Goal: Complete application form

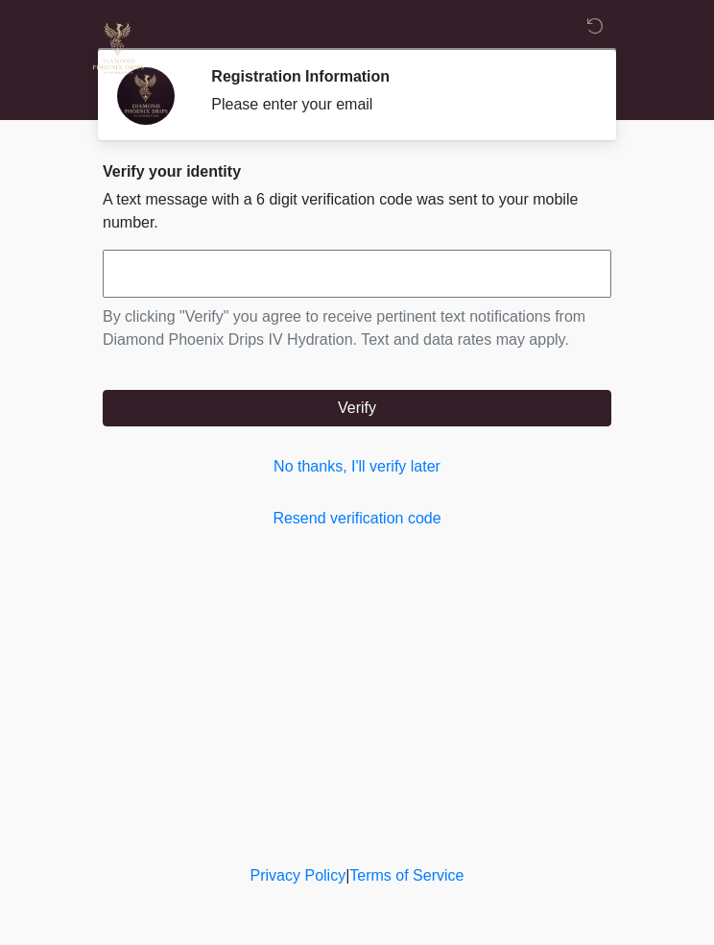
click at [350, 280] on input "text" at bounding box center [357, 274] width 509 height 48
type input "******"
click at [435, 406] on button "Verify" at bounding box center [357, 408] width 509 height 36
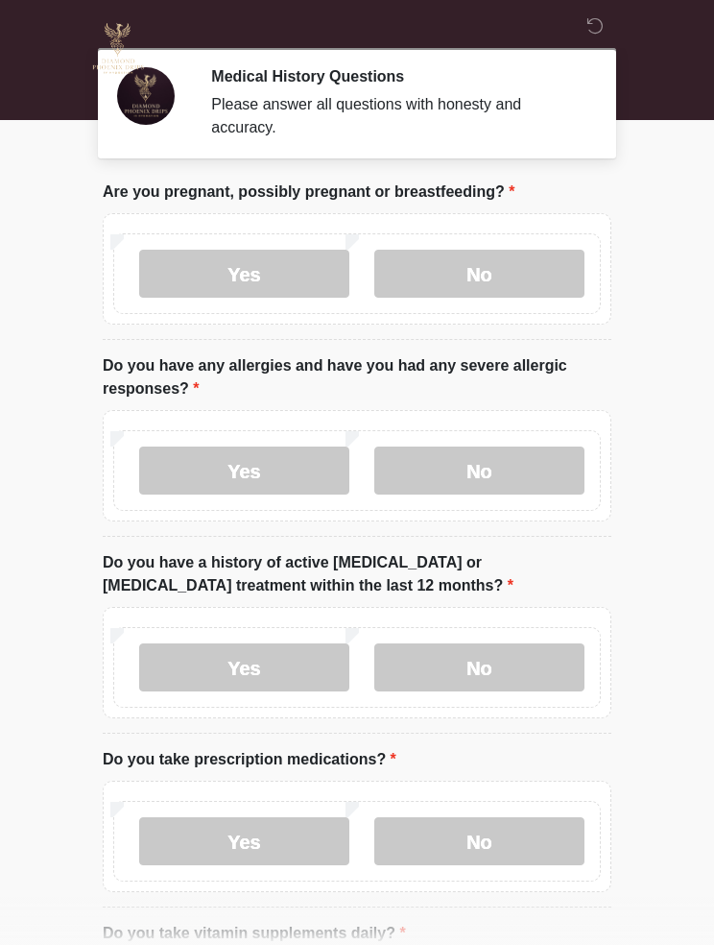
click at [504, 274] on label "No" at bounding box center [479, 274] width 210 height 48
click at [290, 471] on label "Yes" at bounding box center [244, 471] width 210 height 48
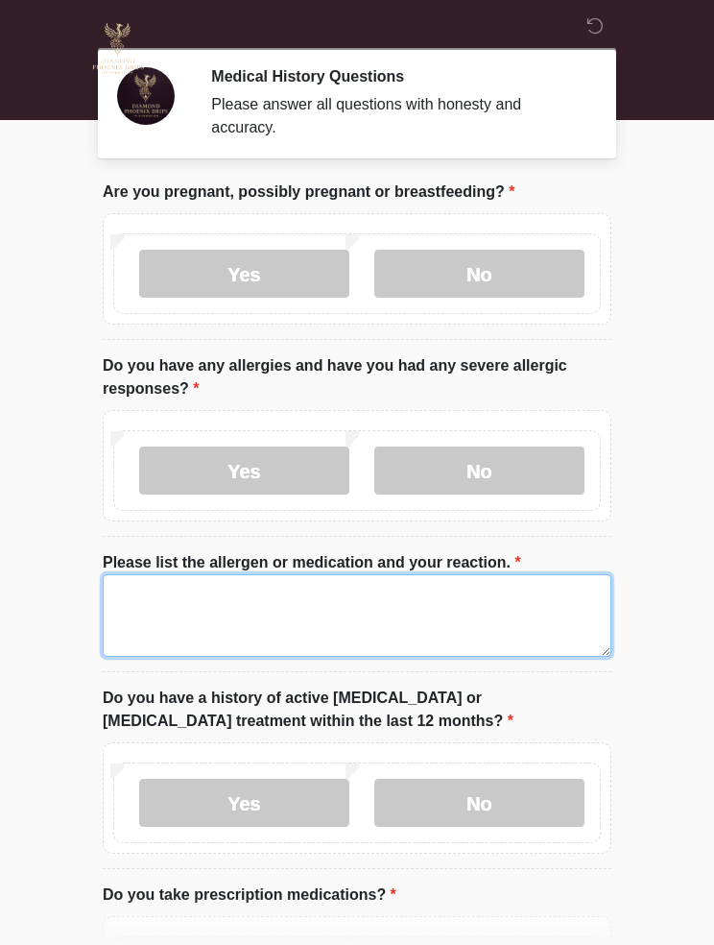
click at [326, 609] on textarea "Please list the allergen or medication and your reaction." at bounding box center [357, 615] width 509 height 83
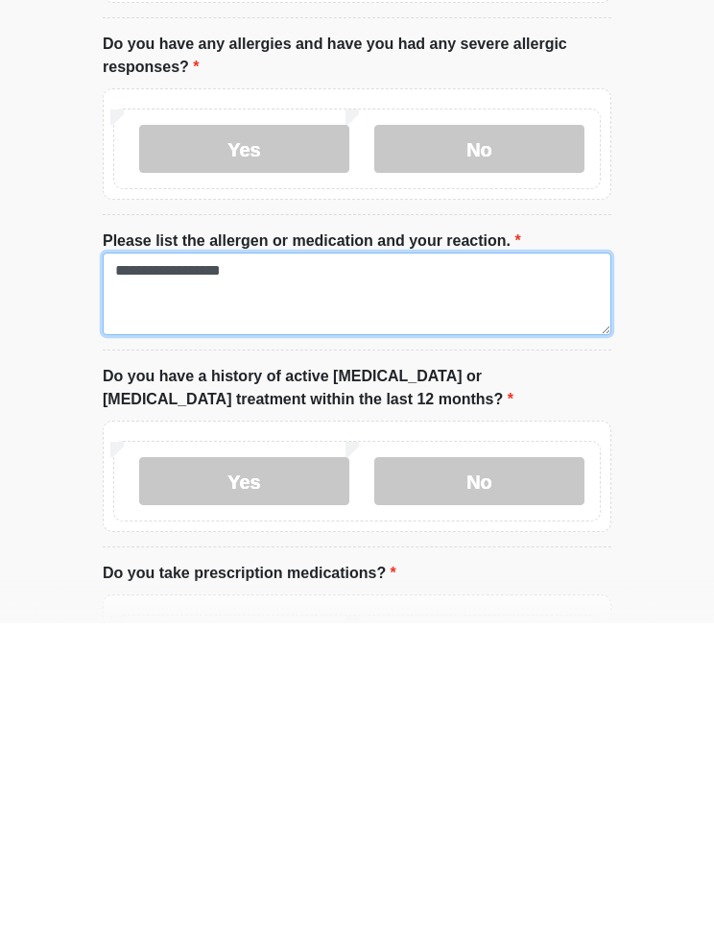
type textarea "**********"
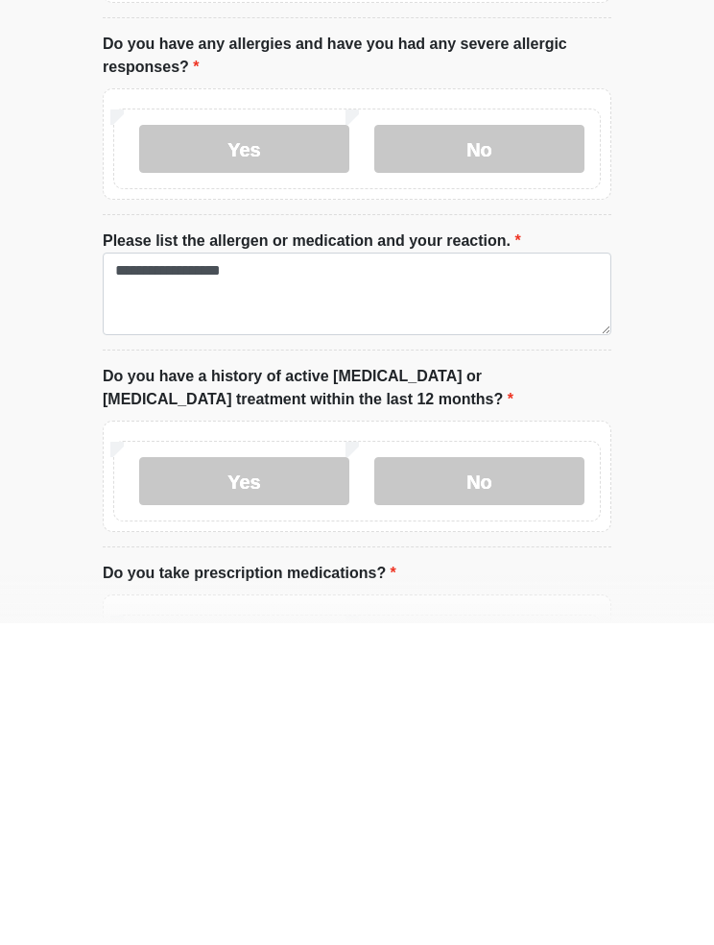
click at [522, 779] on label "No" at bounding box center [479, 803] width 210 height 48
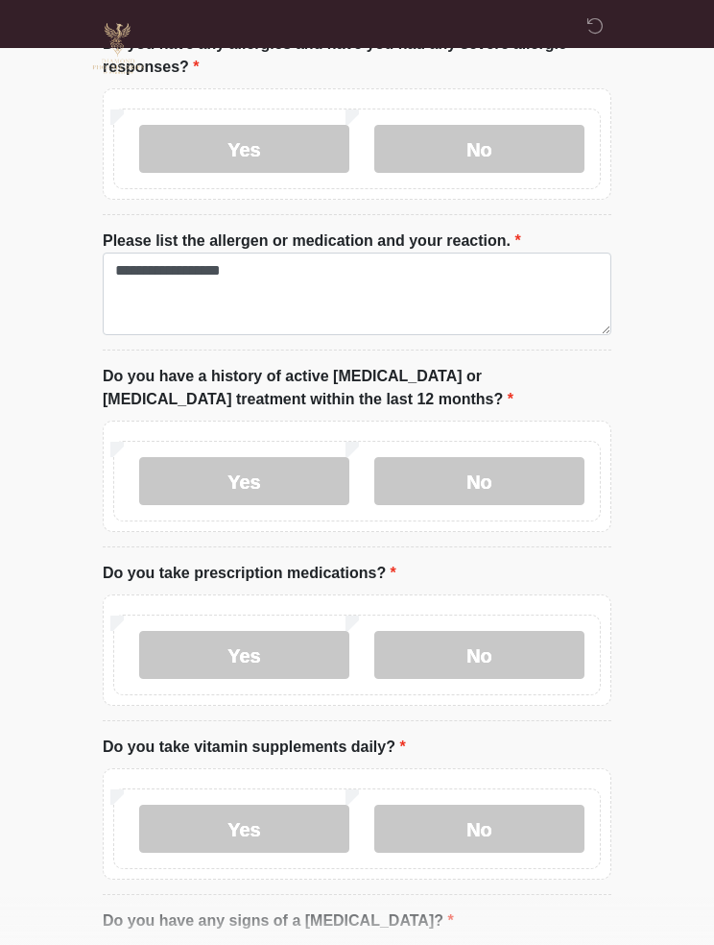
click at [270, 652] on label "Yes" at bounding box center [244, 655] width 210 height 48
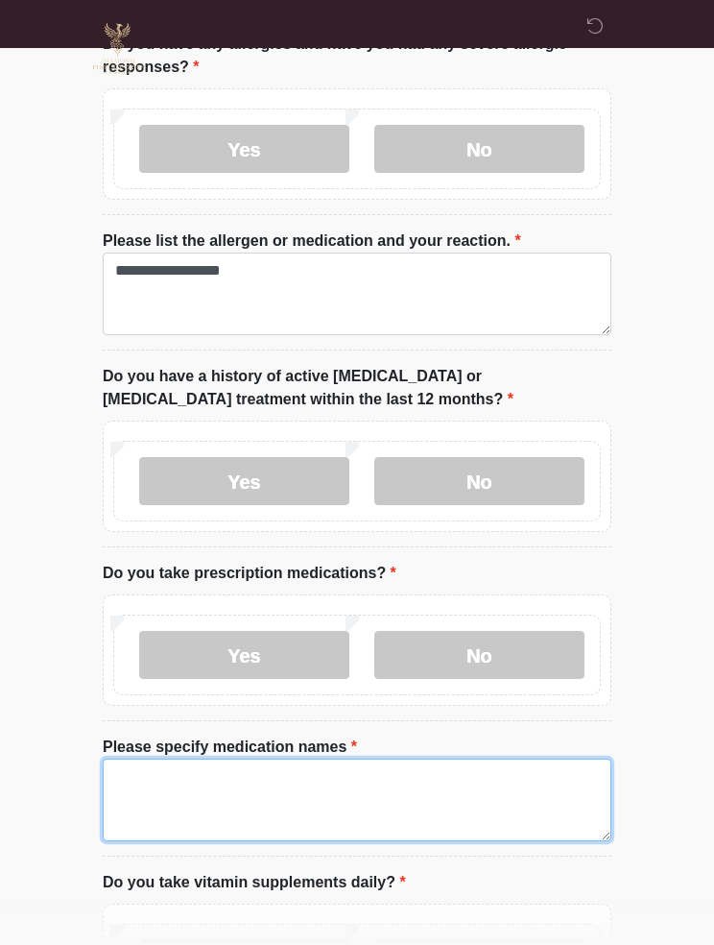
click at [351, 785] on textarea "Please specify medication names" at bounding box center [357, 800] width 509 height 83
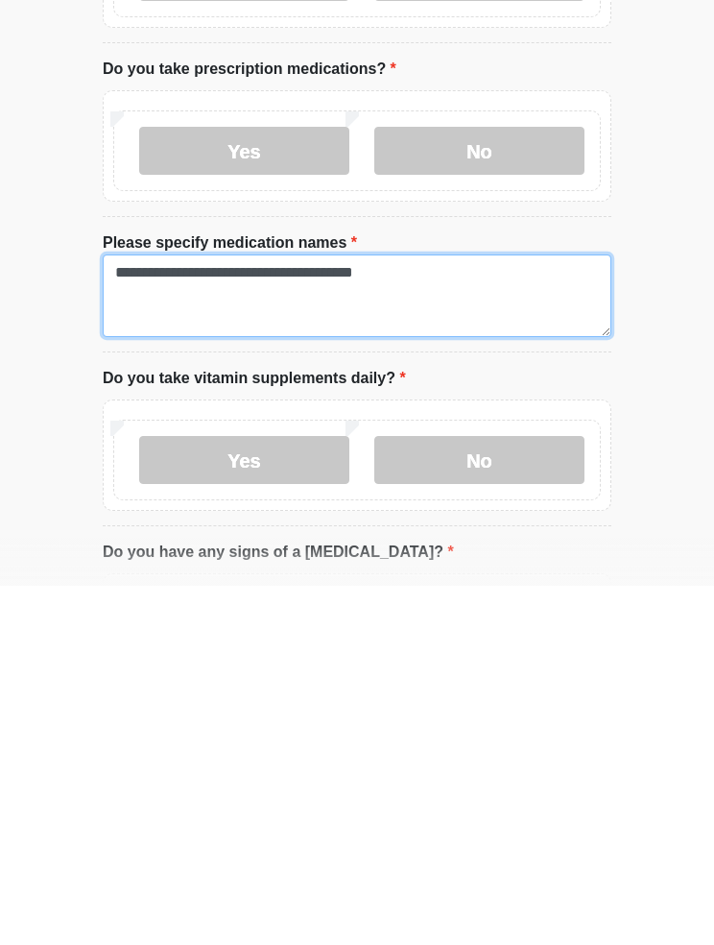
type textarea "**********"
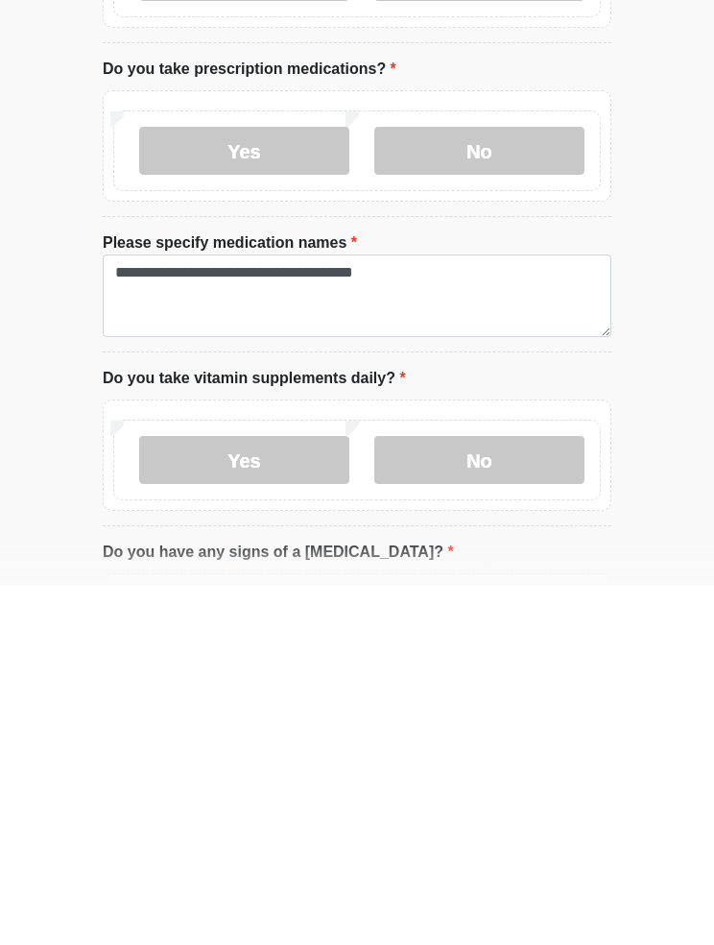
click at [270, 795] on label "Yes" at bounding box center [244, 819] width 210 height 48
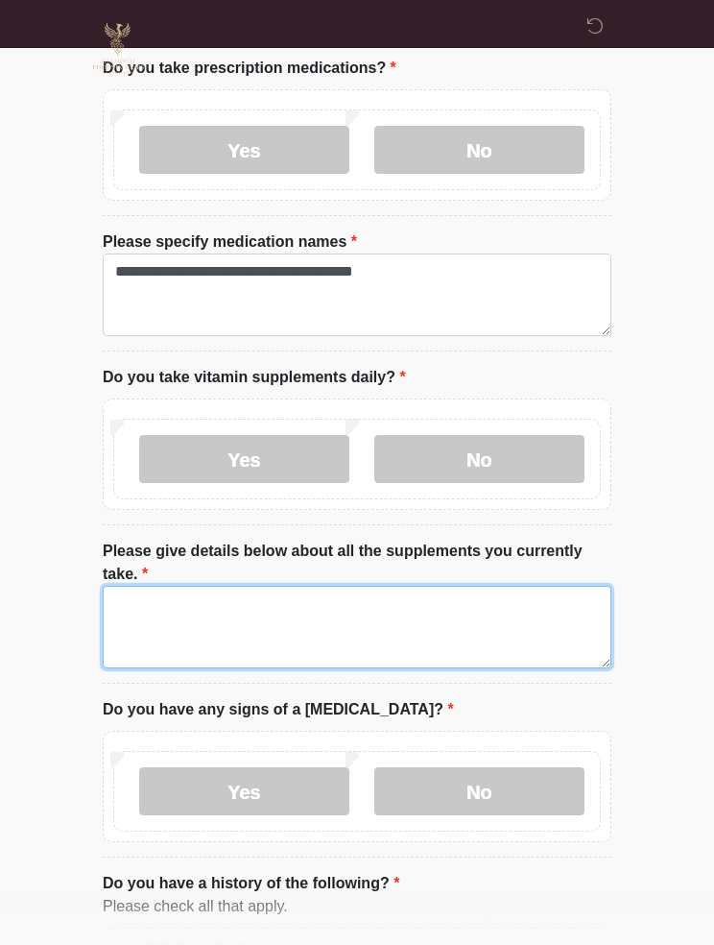
click at [340, 622] on textarea "Please give details below about all the supplements you currently take." at bounding box center [357, 627] width 509 height 83
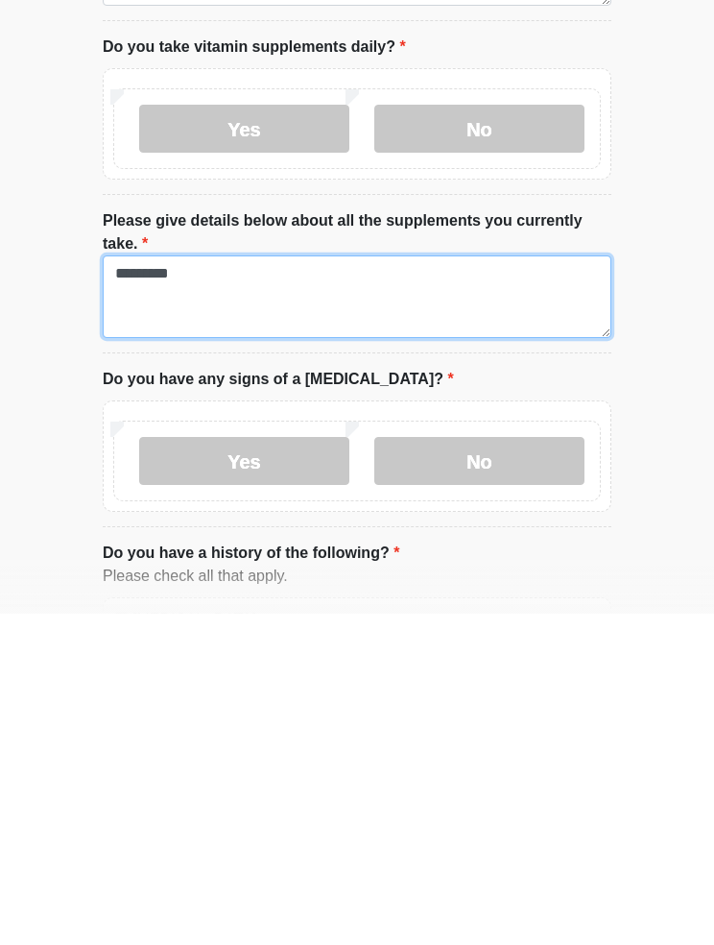
type textarea "*********"
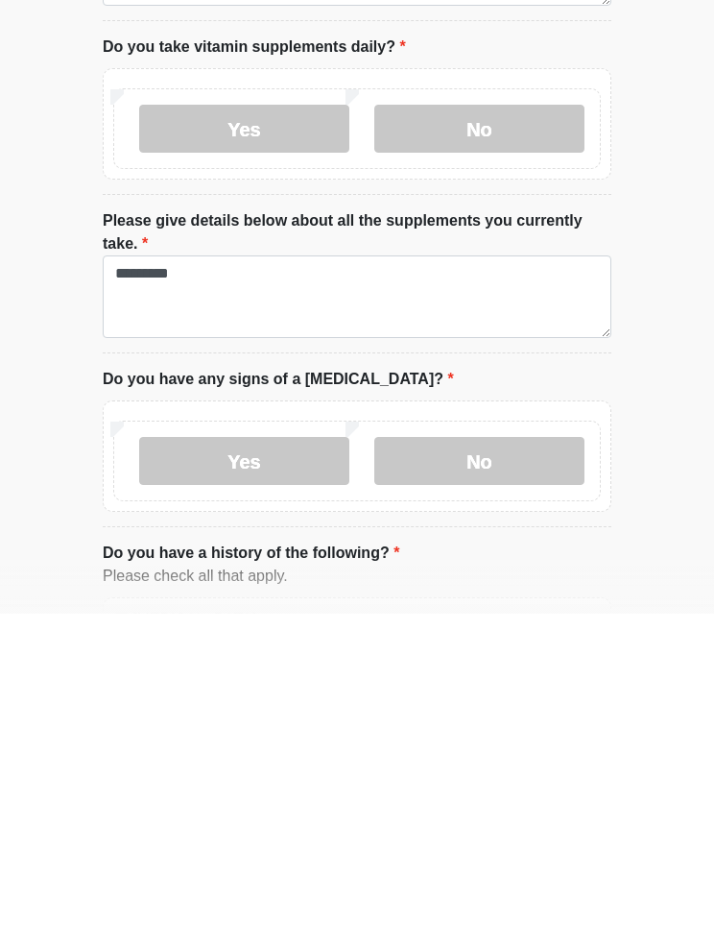
click at [498, 768] on label "No" at bounding box center [479, 792] width 210 height 48
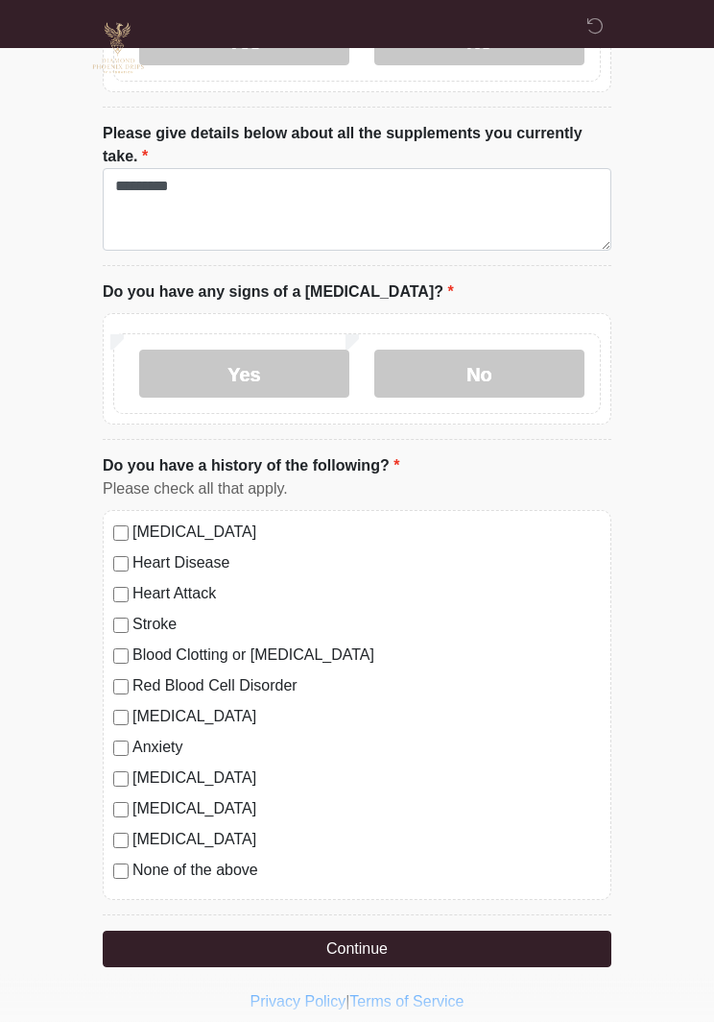
scroll to position [1245, 0]
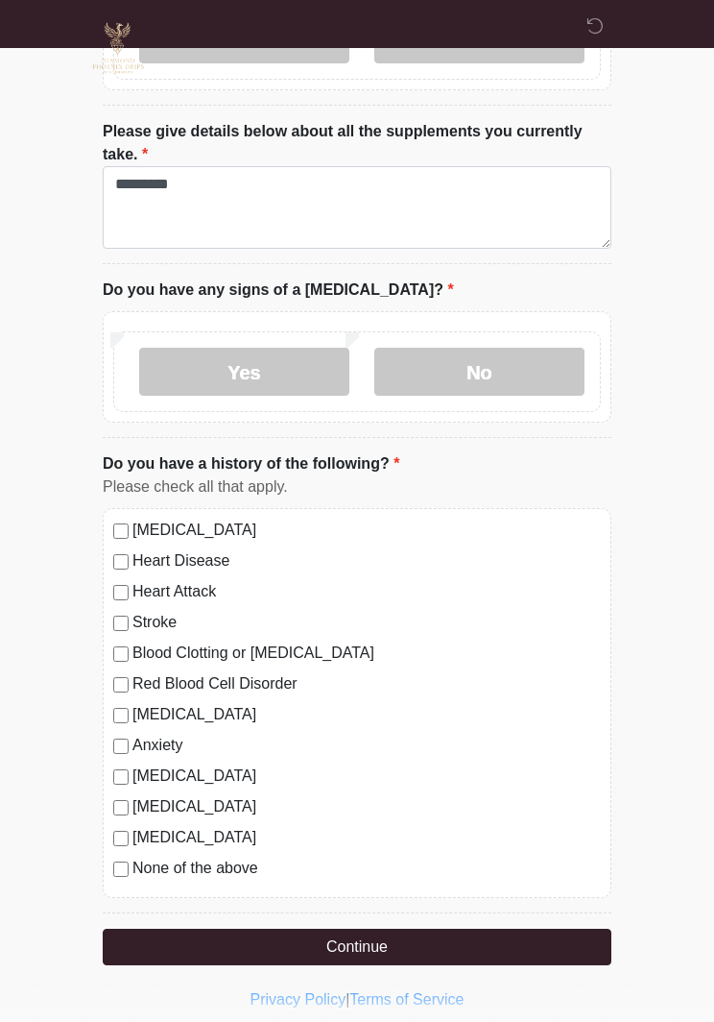
click at [124, 512] on div "High Blood Pressure Heart Disease Heart Attack Stroke Blood Clotting or Bleedin…" at bounding box center [357, 704] width 509 height 390
click at [134, 520] on label "High Blood Pressure" at bounding box center [367, 530] width 469 height 23
click at [399, 944] on button "Continue" at bounding box center [357, 948] width 509 height 36
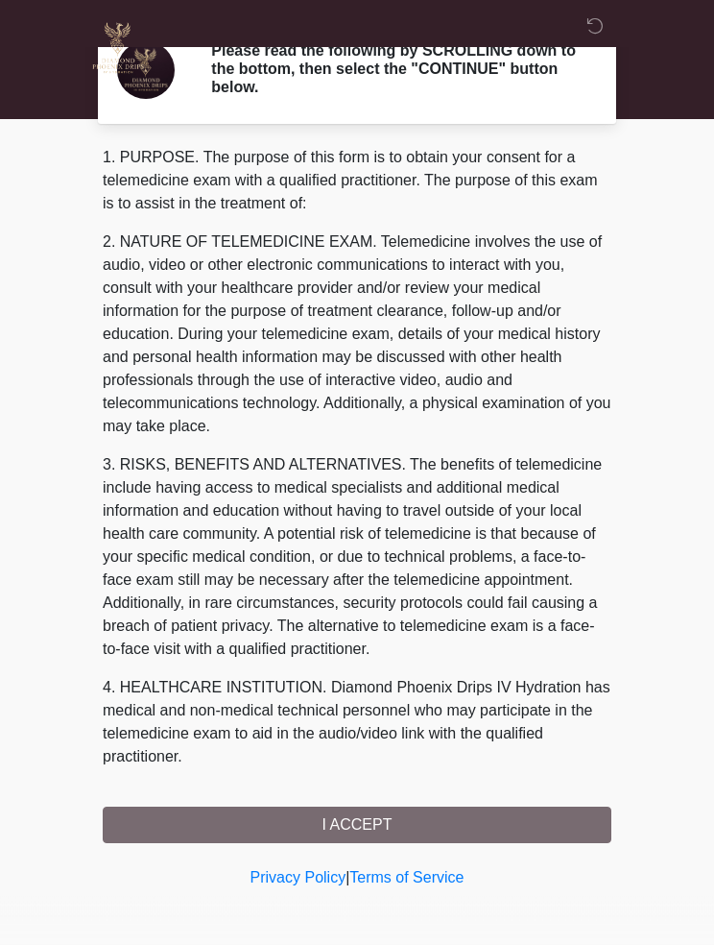
scroll to position [27, 0]
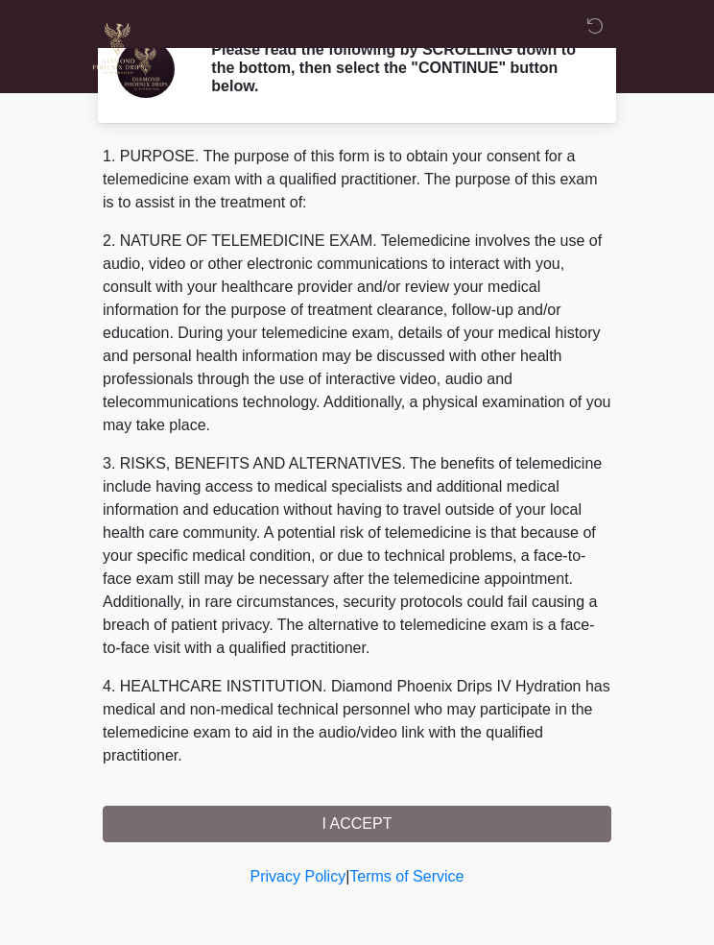
click at [428, 826] on div "1. PURPOSE. The purpose of this form is to obtain your consent for a telemedici…" at bounding box center [357, 493] width 509 height 697
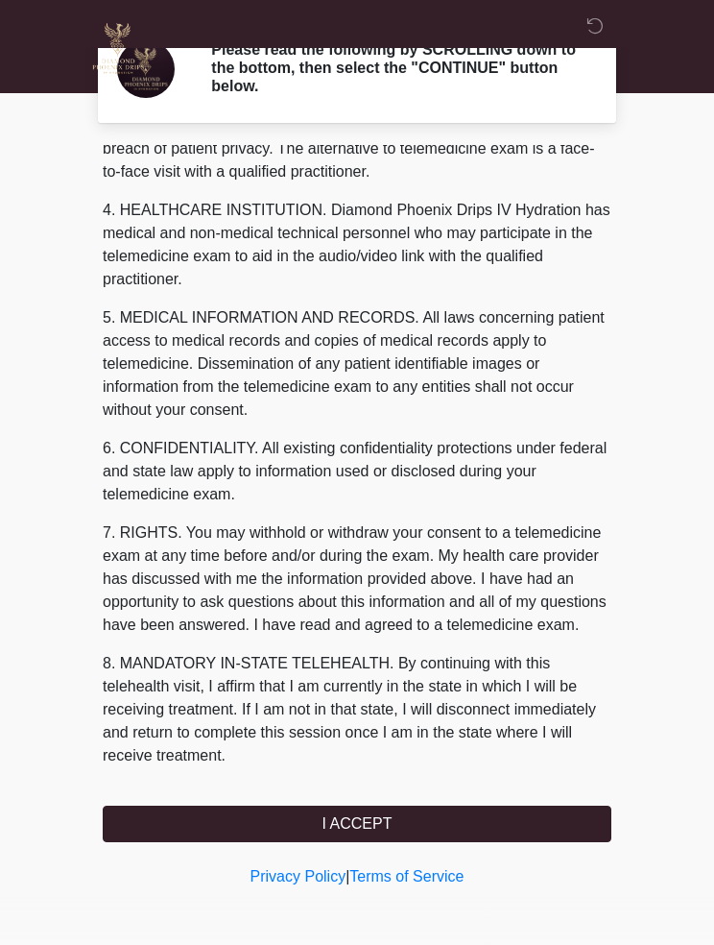
scroll to position [499, 0]
click at [395, 832] on button "I ACCEPT" at bounding box center [357, 824] width 509 height 36
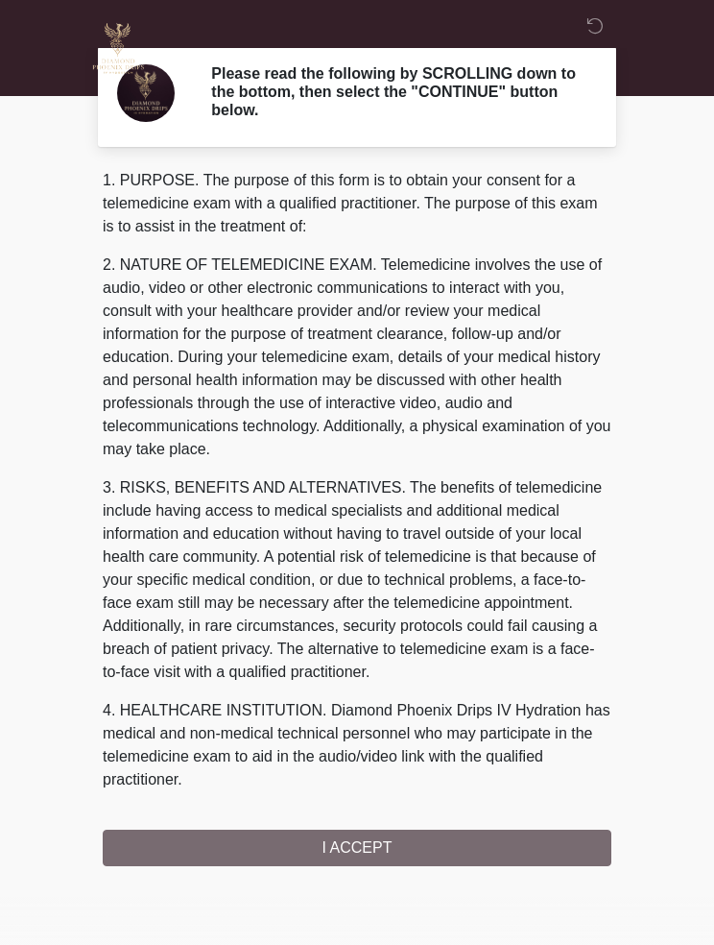
scroll to position [0, 0]
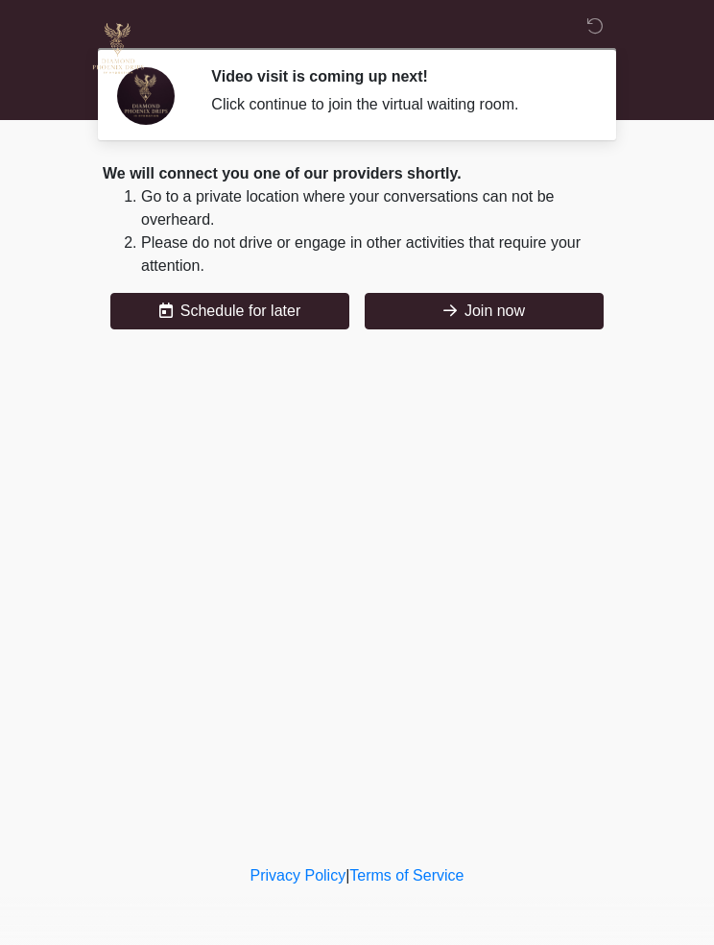
click at [534, 311] on button "Join now" at bounding box center [484, 311] width 239 height 36
